Goal: Browse casually

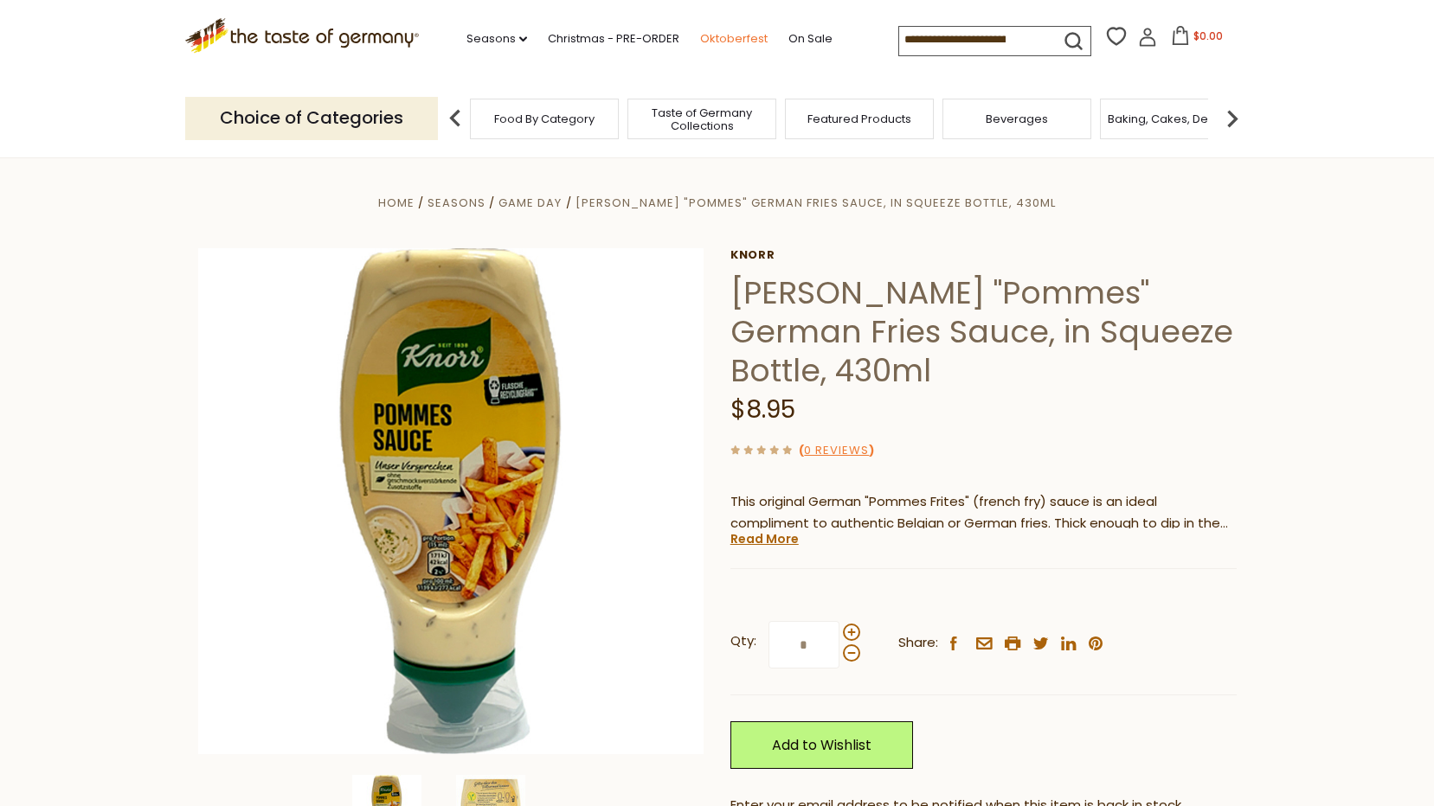
click at [731, 37] on link "Oktoberfest" at bounding box center [733, 38] width 67 height 19
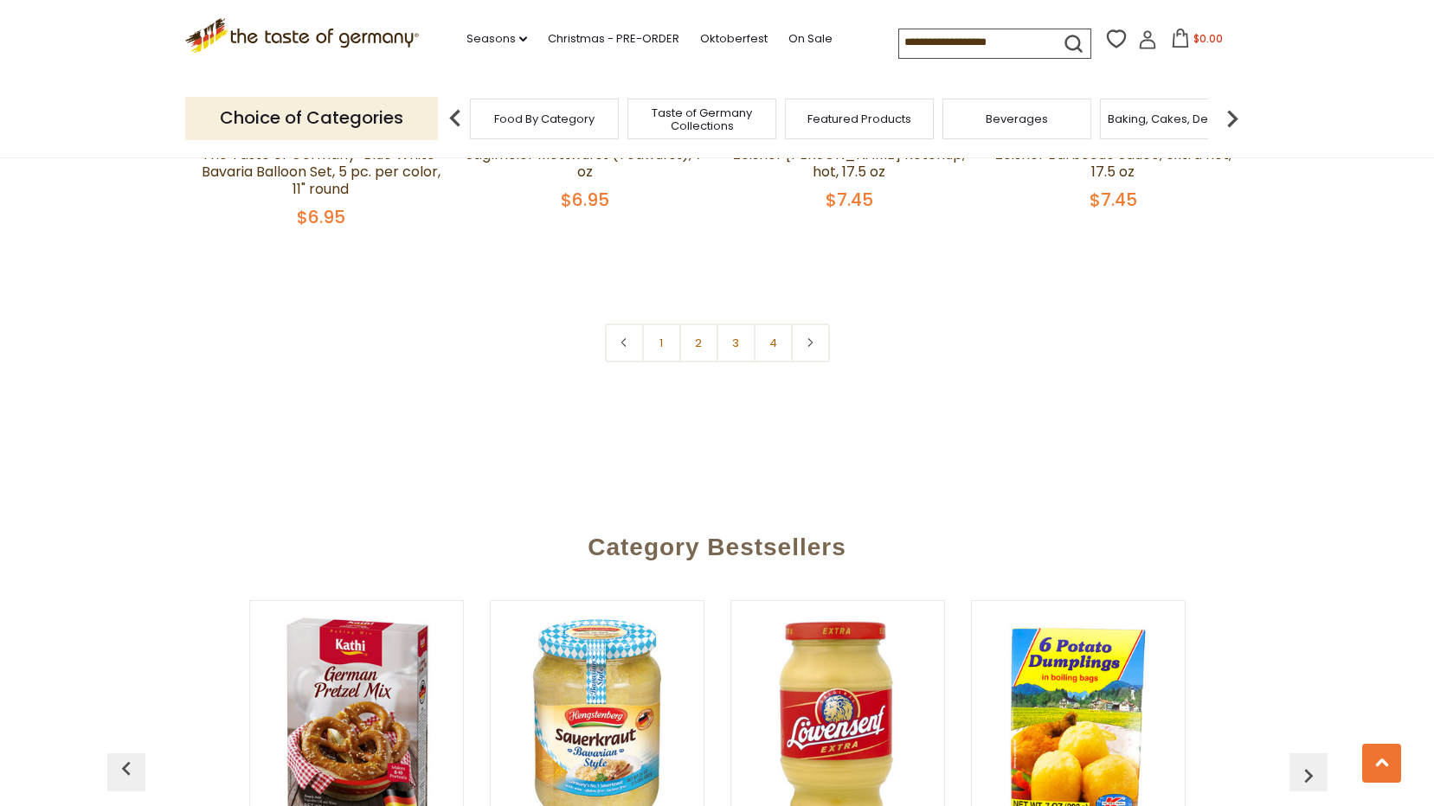
scroll to position [4154, 0]
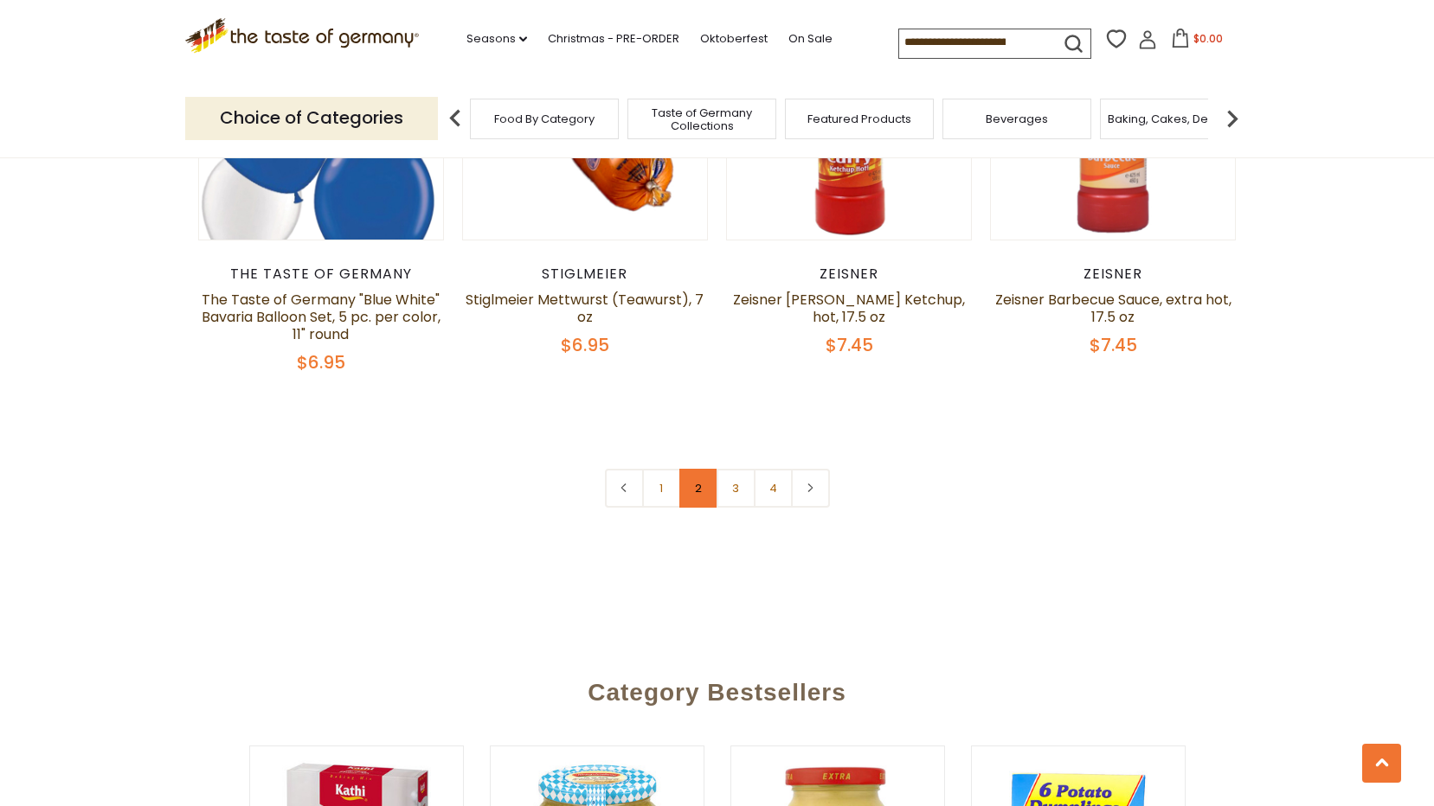
click at [700, 490] on link "2" at bounding box center [698, 488] width 39 height 39
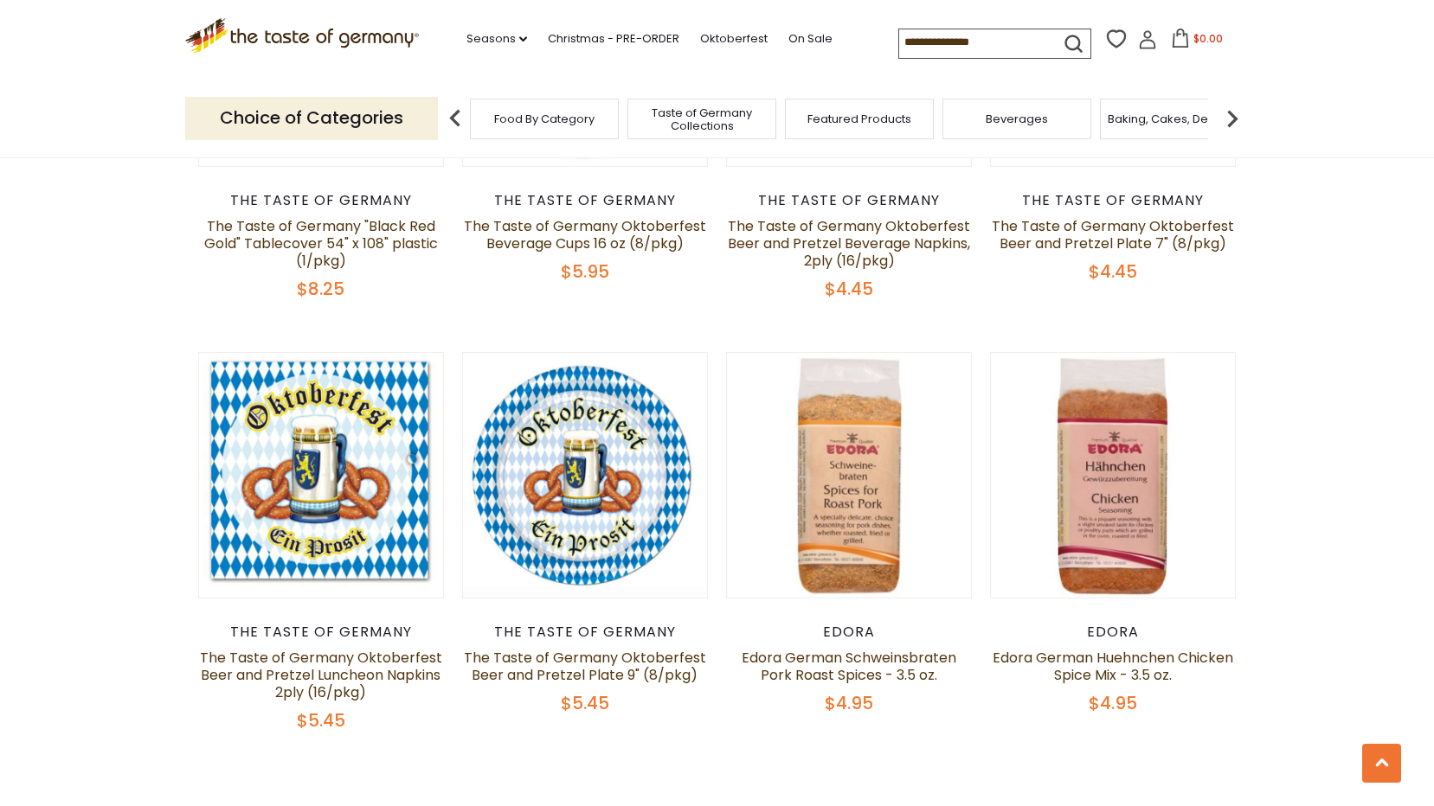
scroll to position [4176, 0]
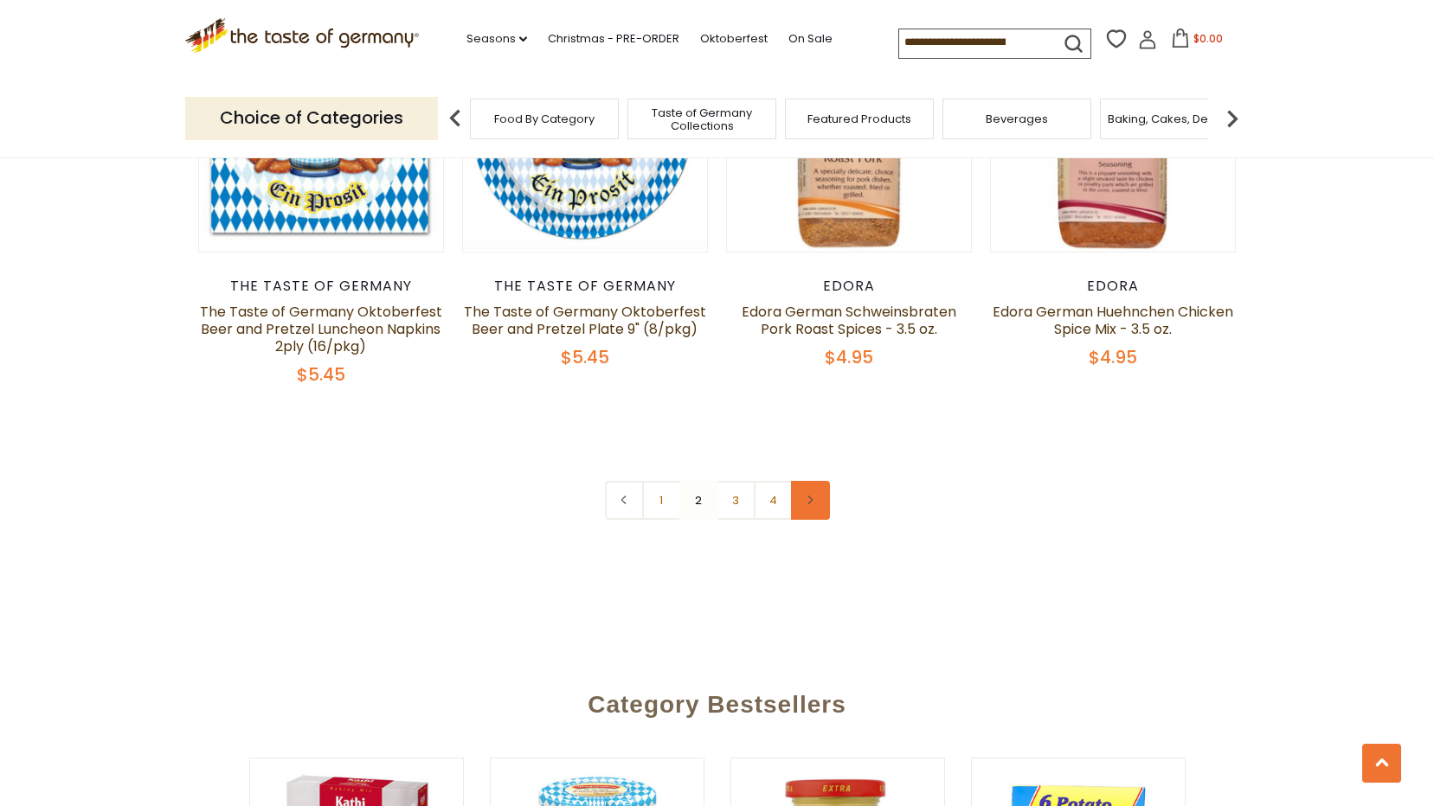
click at [806, 496] on icon at bounding box center [810, 500] width 10 height 9
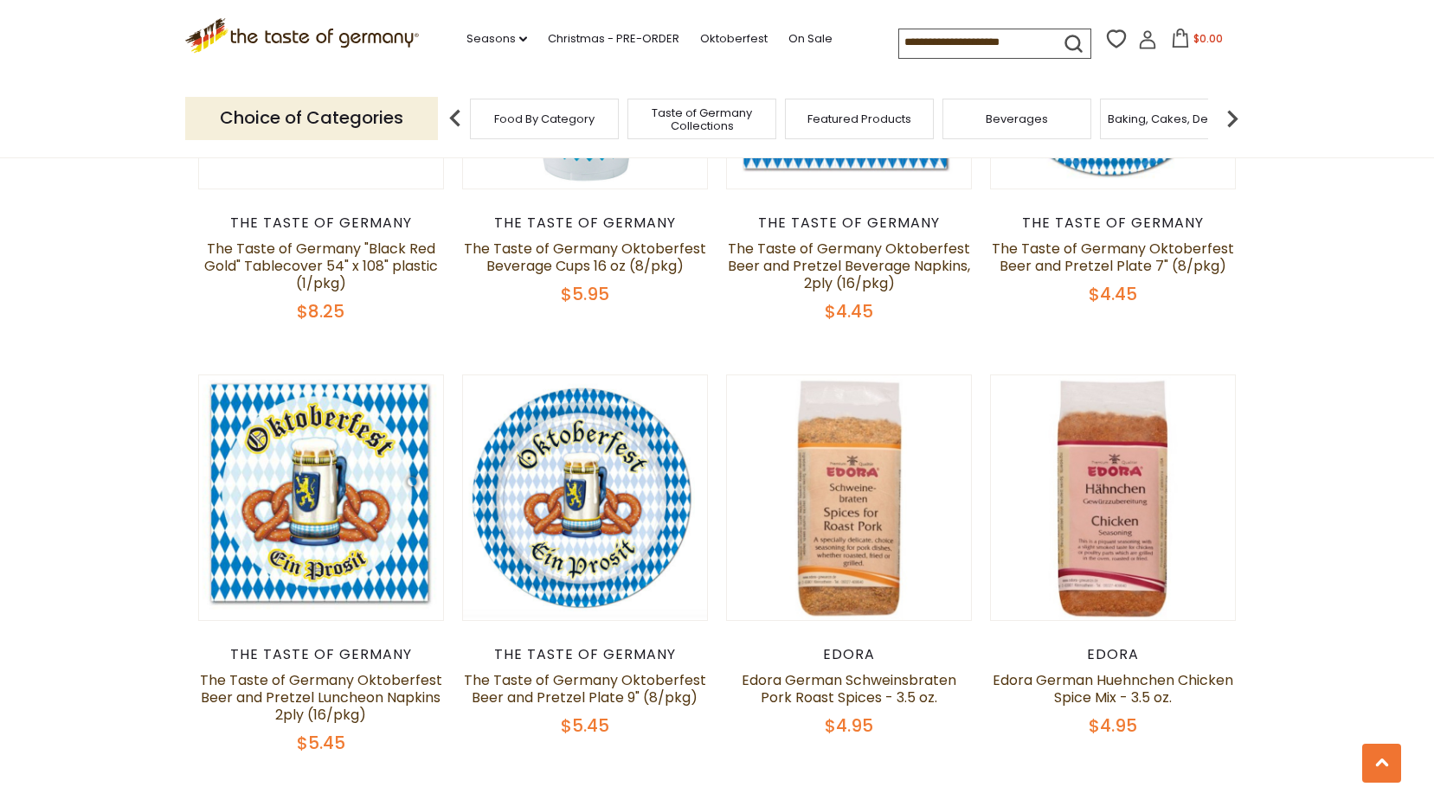
scroll to position [4240, 0]
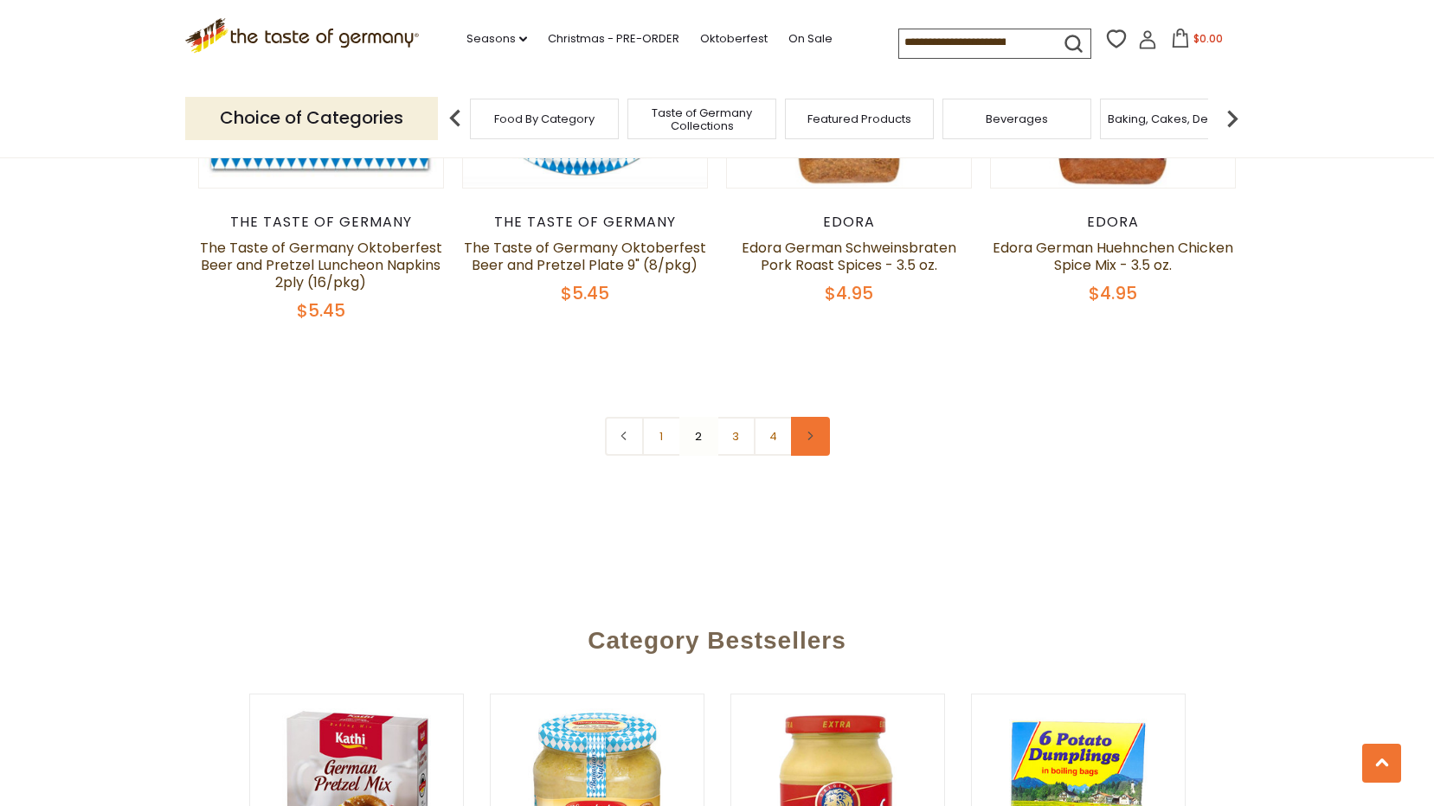
click at [813, 432] on icon at bounding box center [810, 436] width 10 height 9
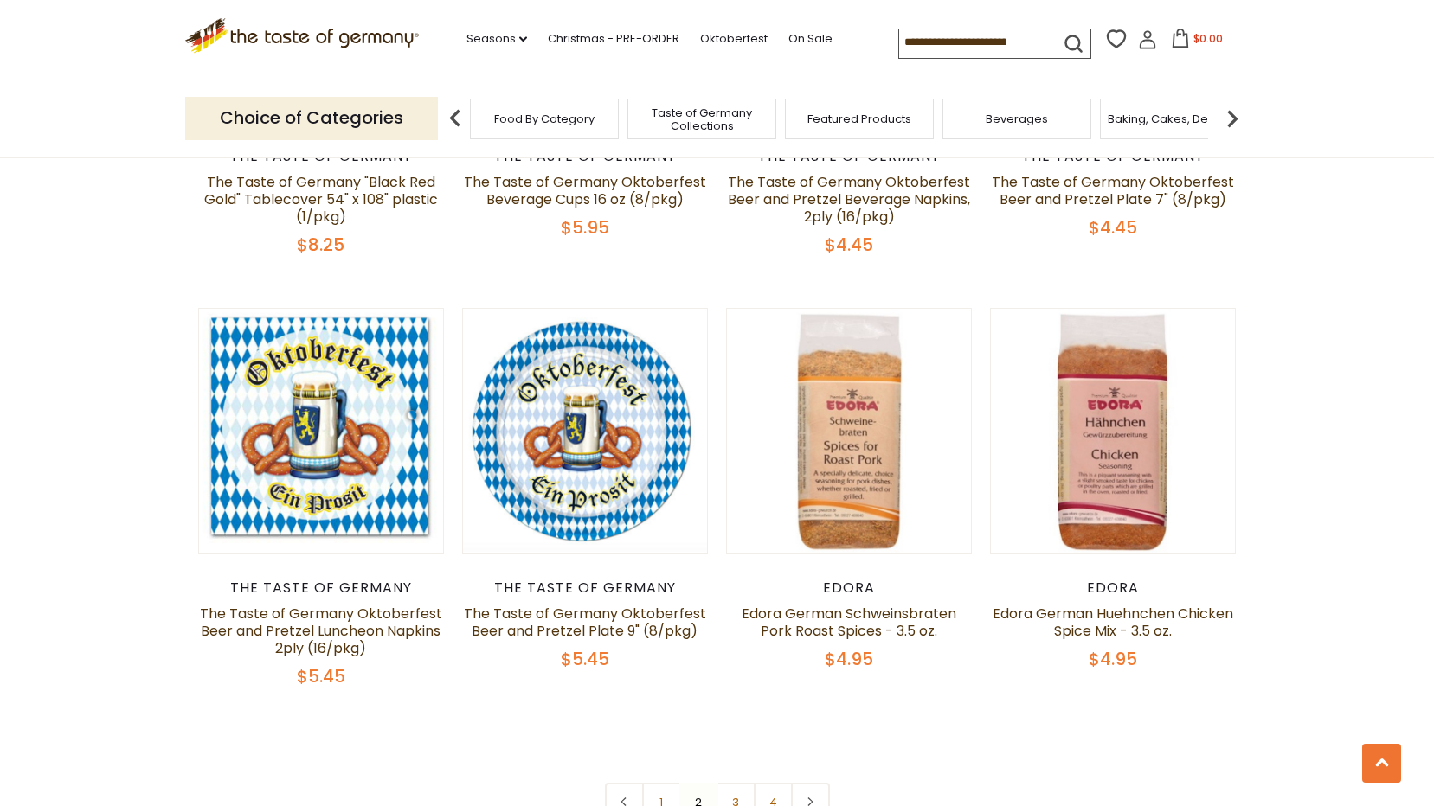
scroll to position [4154, 0]
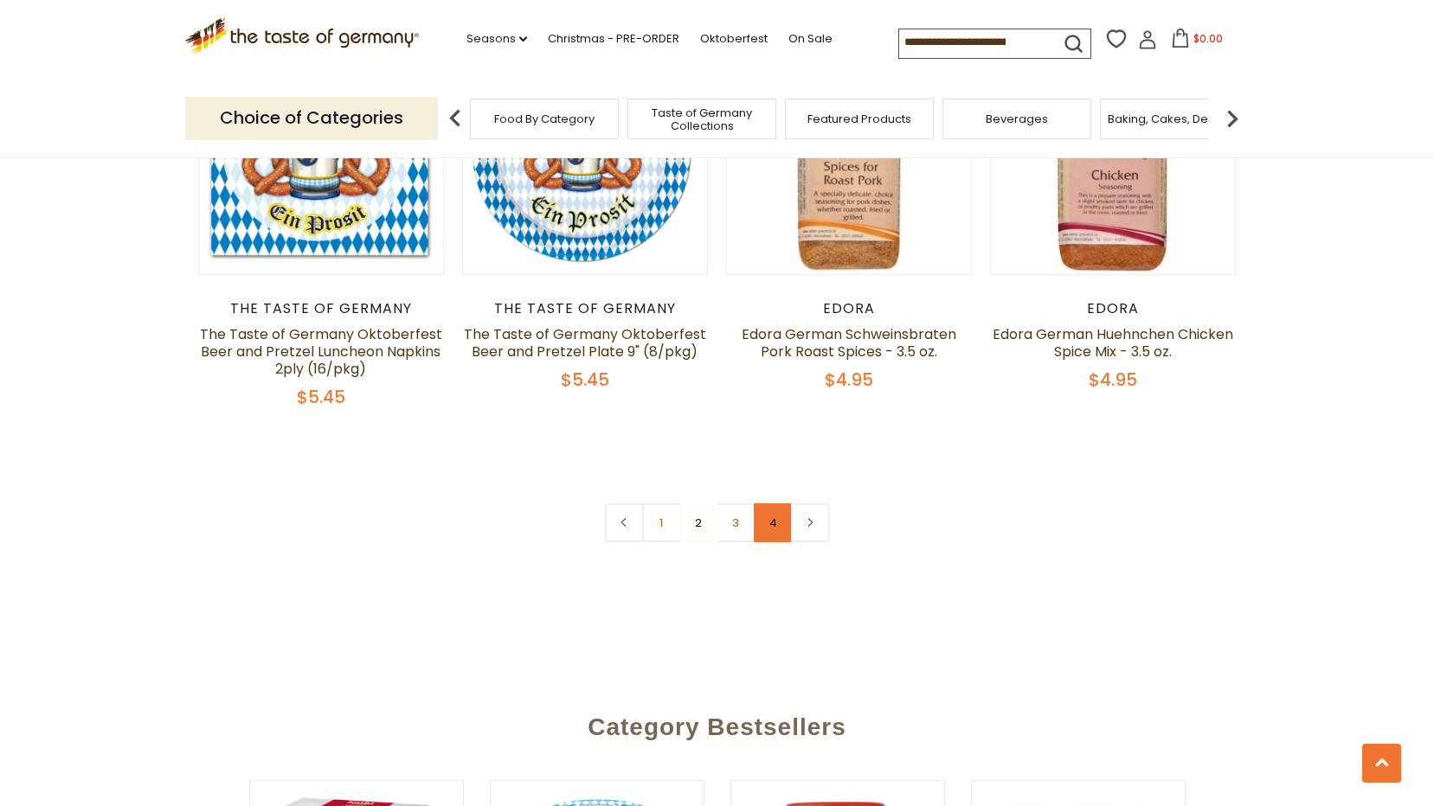
click at [771, 504] on link "4" at bounding box center [773, 523] width 39 height 39
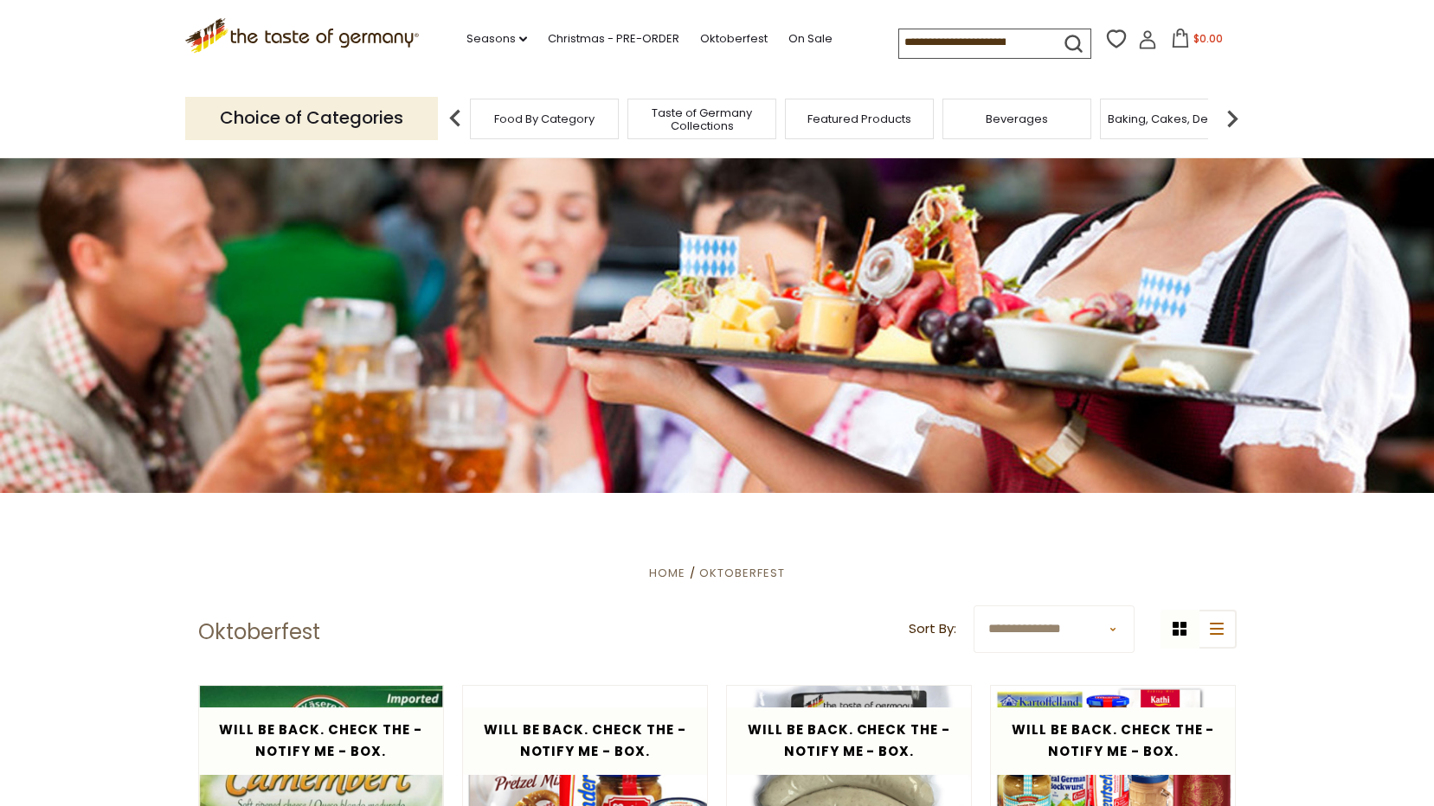
scroll to position [542, 0]
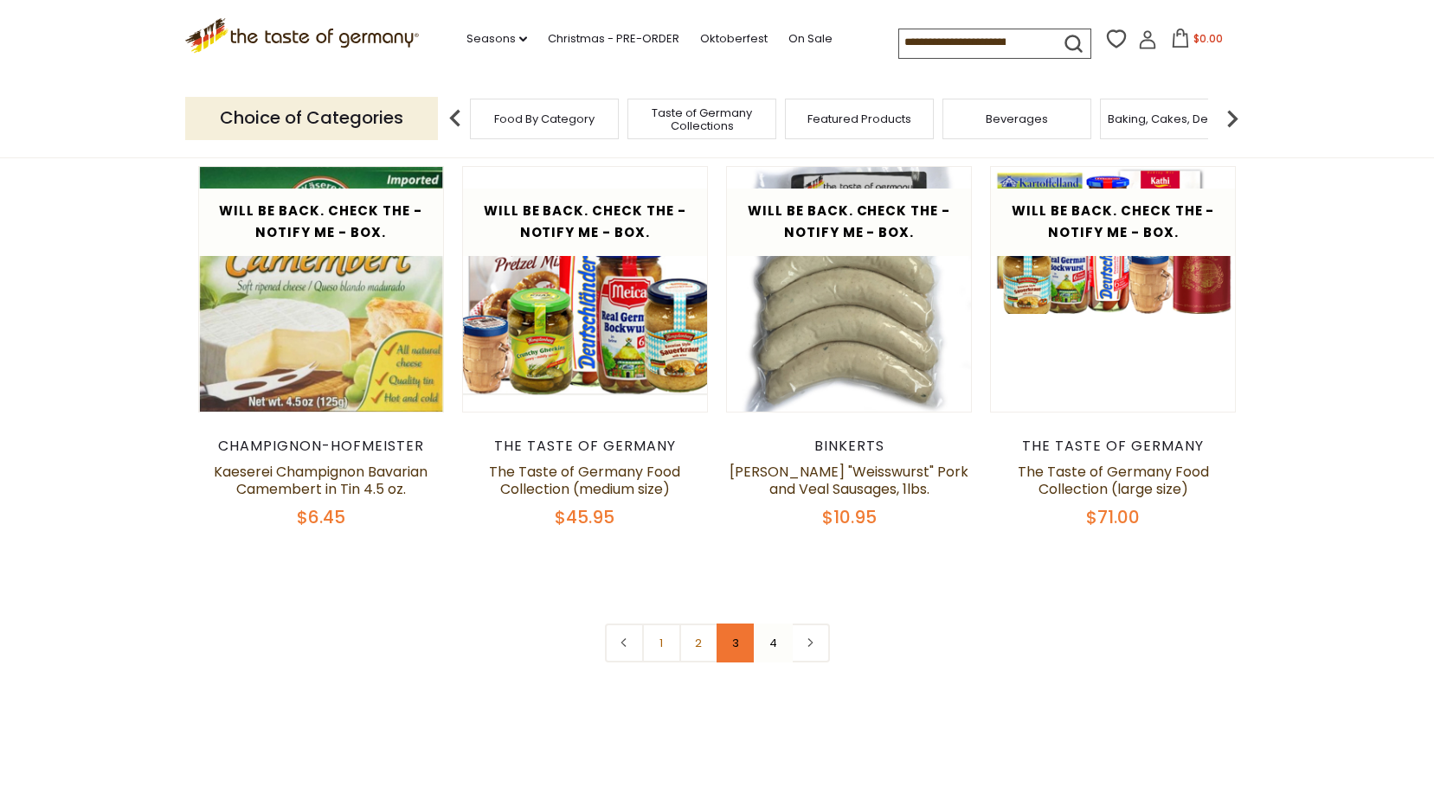
click at [733, 646] on link "3" at bounding box center [735, 643] width 39 height 39
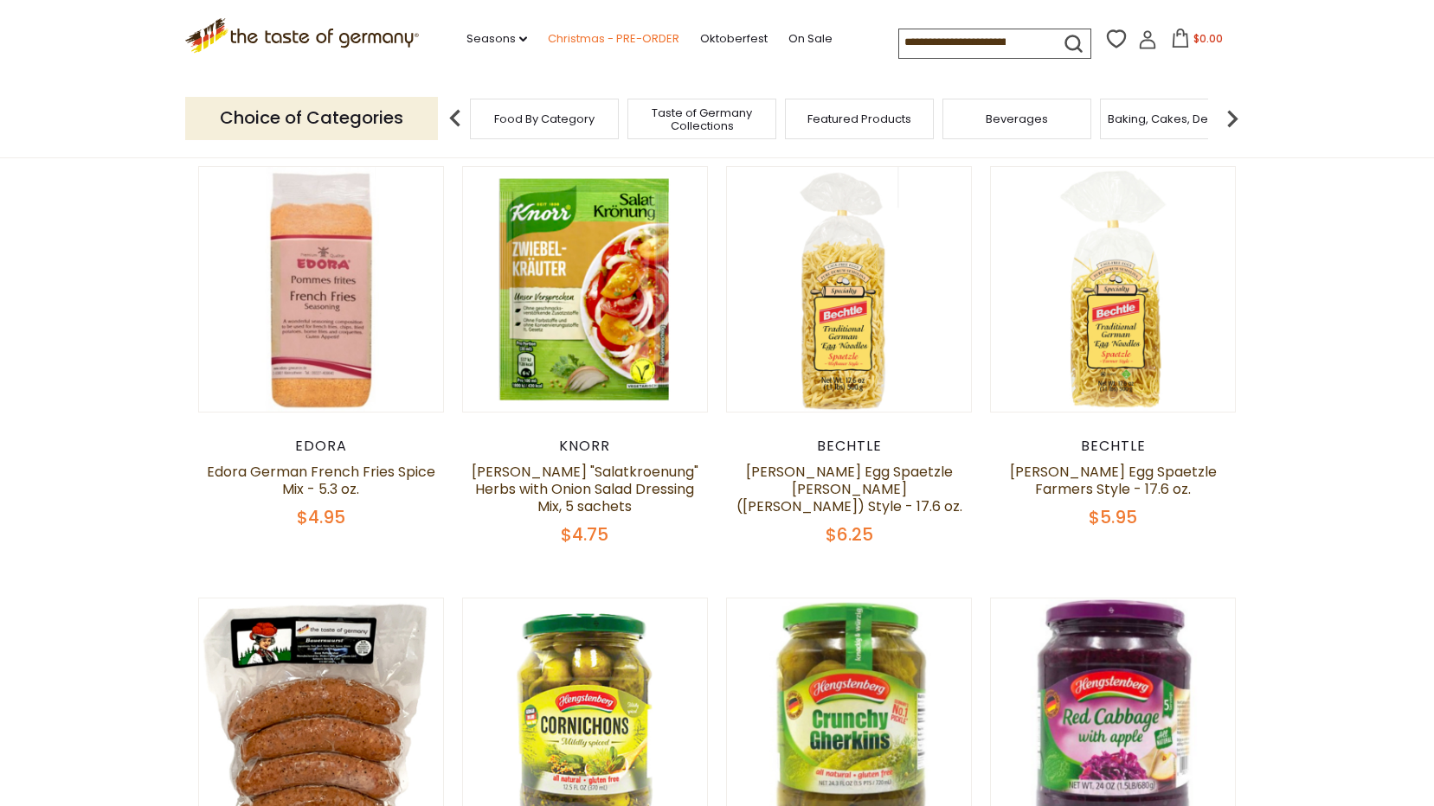
click at [602, 38] on link "Christmas - PRE-ORDER" at bounding box center [614, 38] width 132 height 19
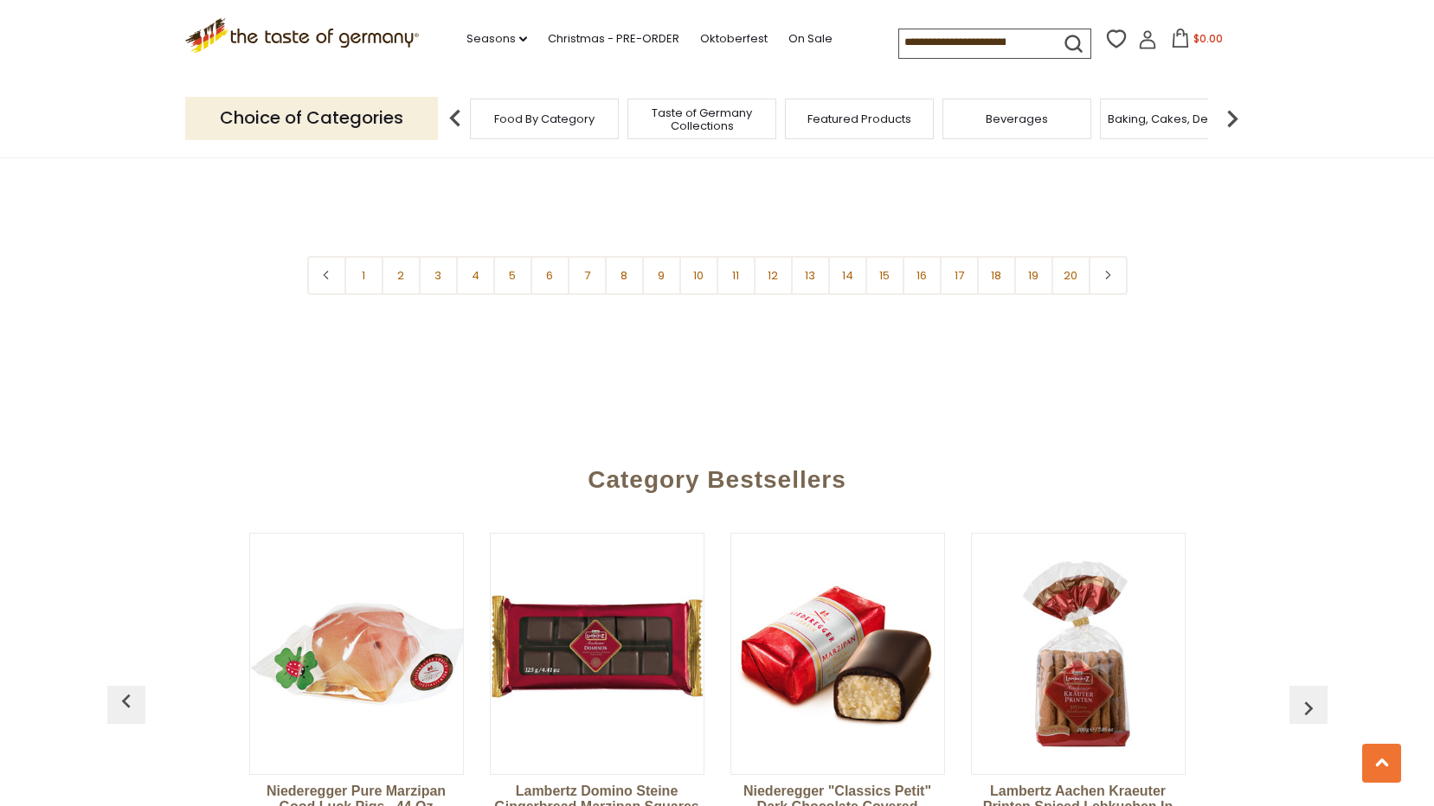
scroll to position [4500, 0]
